Goal: Task Accomplishment & Management: Manage account settings

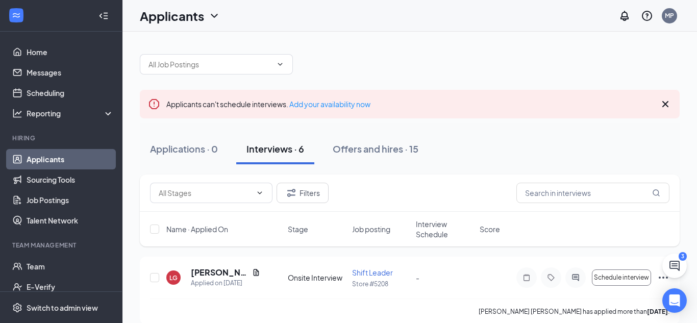
click at [292, 157] on button "Interviews · 6" at bounding box center [275, 149] width 78 height 31
click at [660, 102] on icon "Cross" at bounding box center [665, 104] width 12 height 12
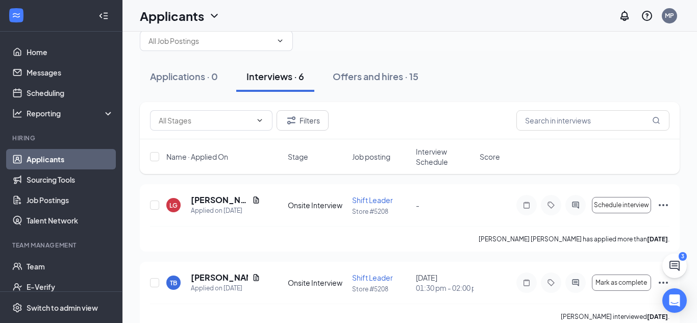
scroll to position [26, 0]
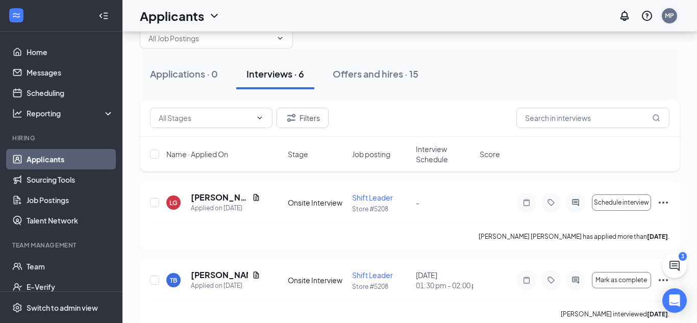
click at [668, 15] on div "MP" at bounding box center [668, 15] width 9 height 9
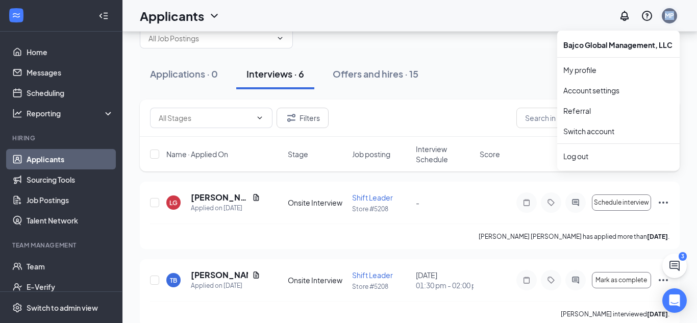
click at [668, 15] on div "MP" at bounding box center [668, 15] width 9 height 9
click at [636, 44] on div "Bajco Global Management, LLC" at bounding box center [618, 45] width 122 height 20
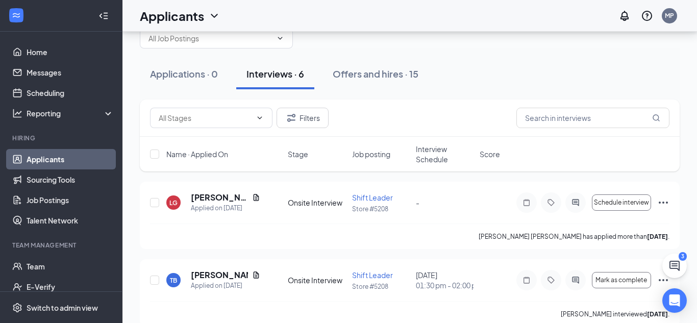
click at [578, 70] on div "Applications · 0 Interviews · 6 Offers and hires · 15" at bounding box center [410, 74] width 540 height 31
click at [673, 16] on div "MP" at bounding box center [668, 15] width 9 height 9
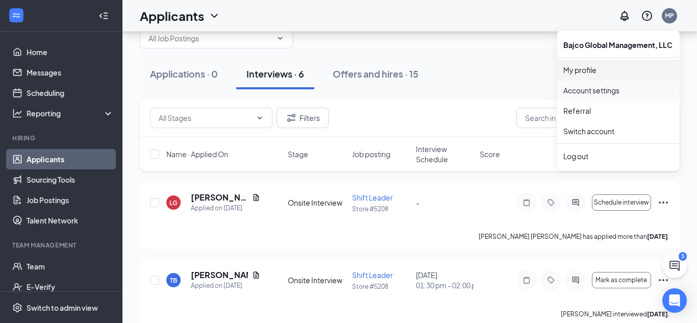
click at [583, 72] on link "My profile" at bounding box center [618, 70] width 110 height 10
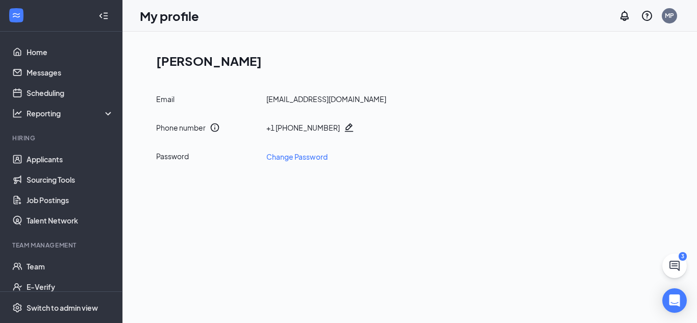
click at [182, 62] on h1 "[PERSON_NAME]" at bounding box center [413, 60] width 515 height 17
click at [181, 62] on h1 "[PERSON_NAME]" at bounding box center [413, 60] width 515 height 17
click at [674, 264] on icon "ChatActive" at bounding box center [674, 266] width 12 height 12
click at [544, 309] on div "Chat 3" at bounding box center [554, 310] width 156 height 16
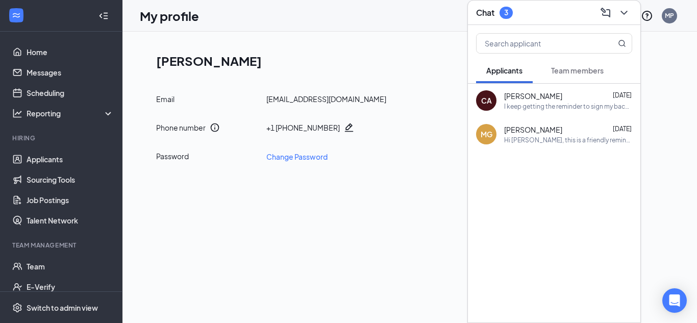
click at [395, 12] on div "My profile MP" at bounding box center [409, 16] width 574 height 32
